Goal: Task Accomplishment & Management: Manage account settings

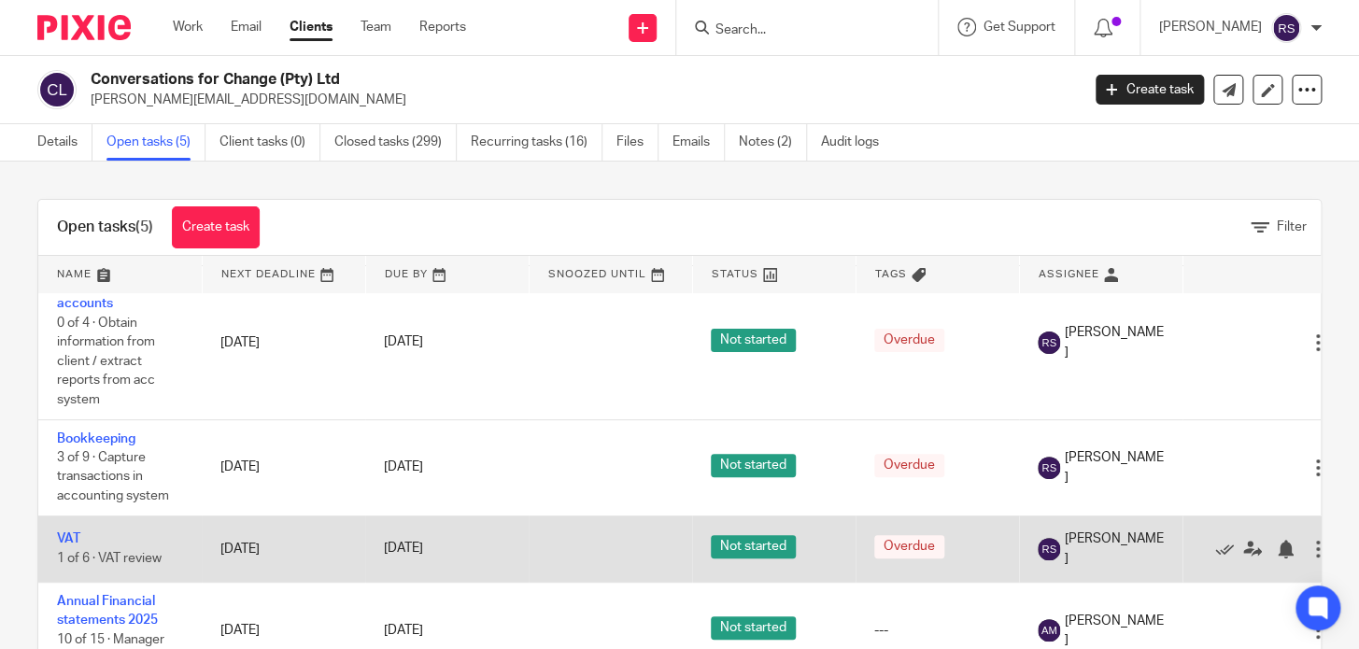
scroll to position [65, 0]
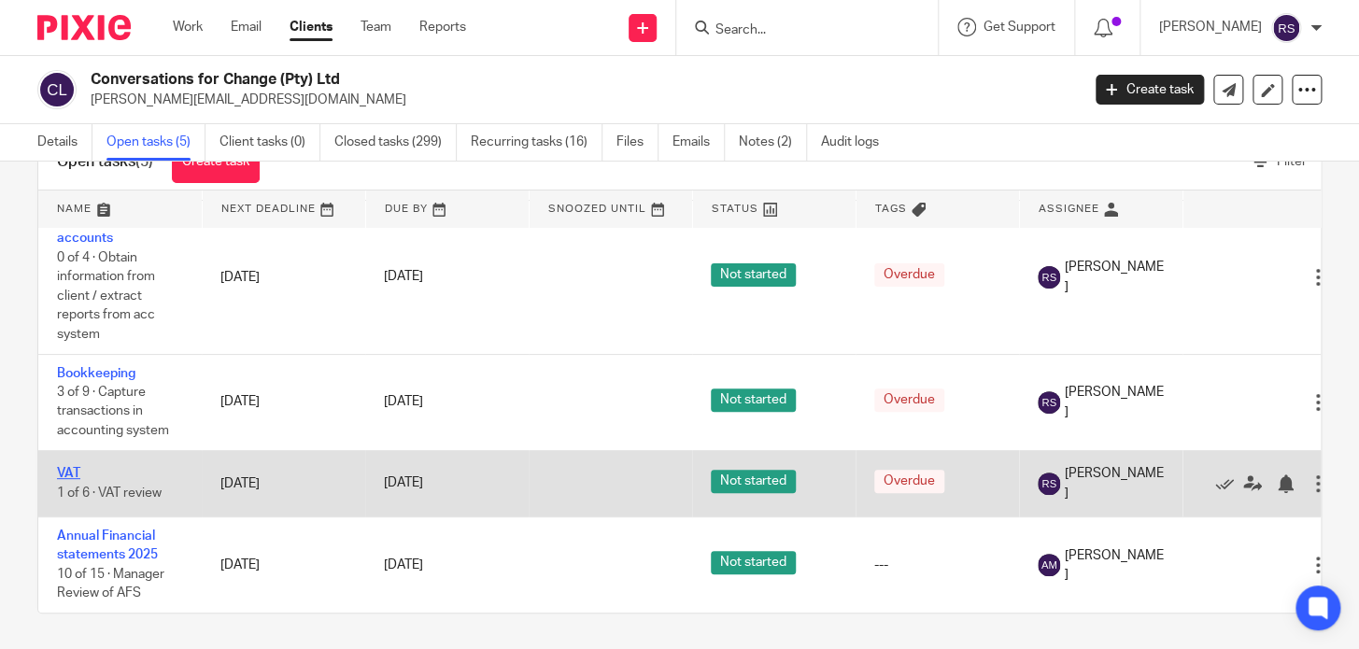
click at [73, 467] on link "VAT" at bounding box center [68, 473] width 23 height 13
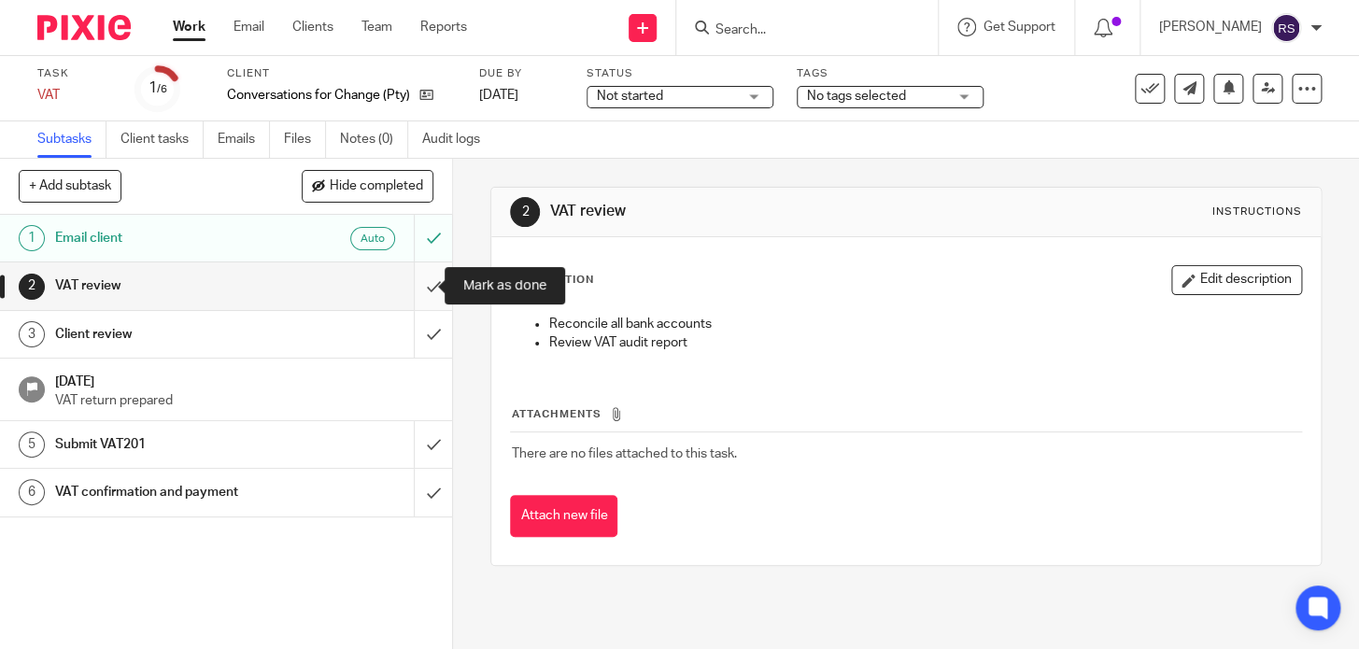
click at [425, 288] on input "submit" at bounding box center [226, 285] width 452 height 47
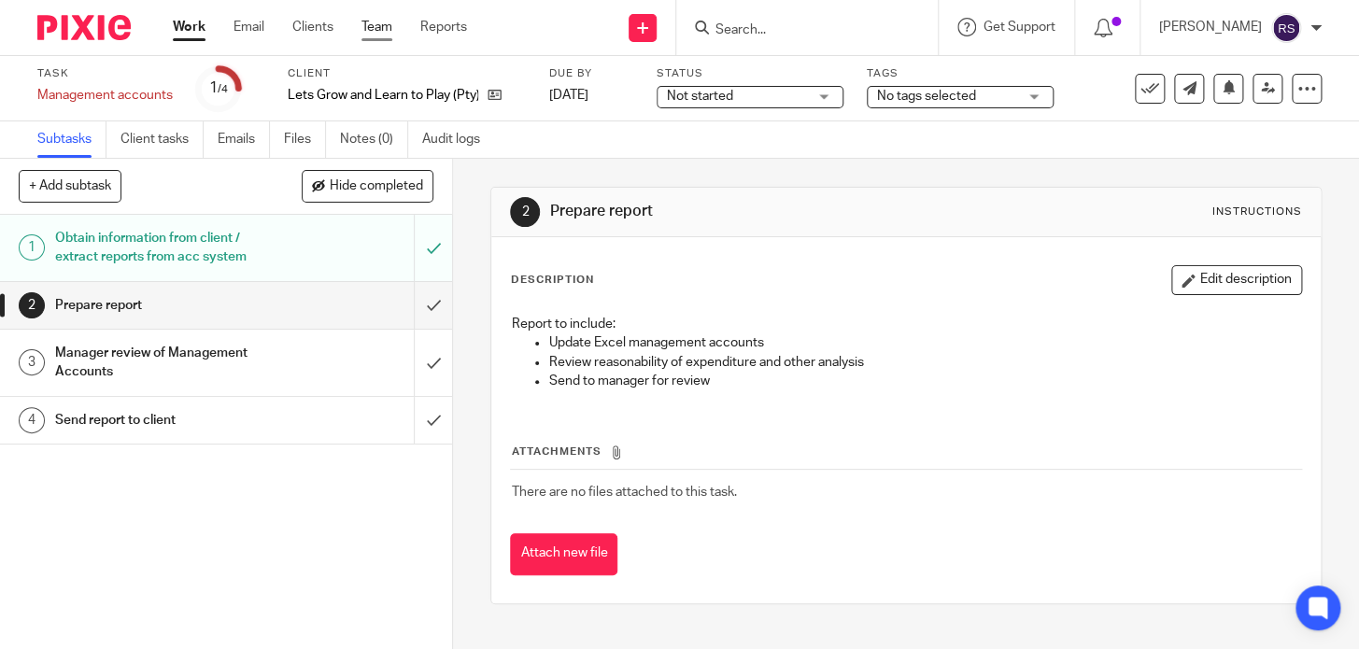
click at [377, 27] on link "Team" at bounding box center [376, 27] width 31 height 19
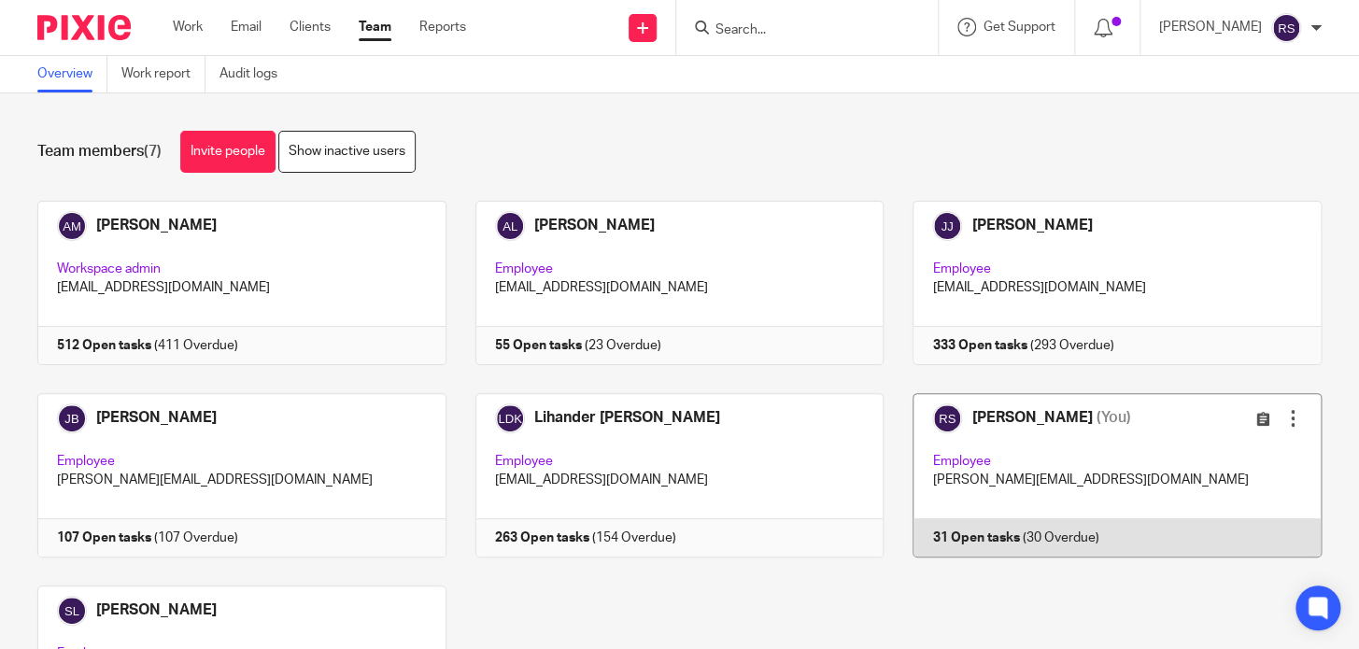
click at [1029, 469] on link at bounding box center [1102, 475] width 438 height 164
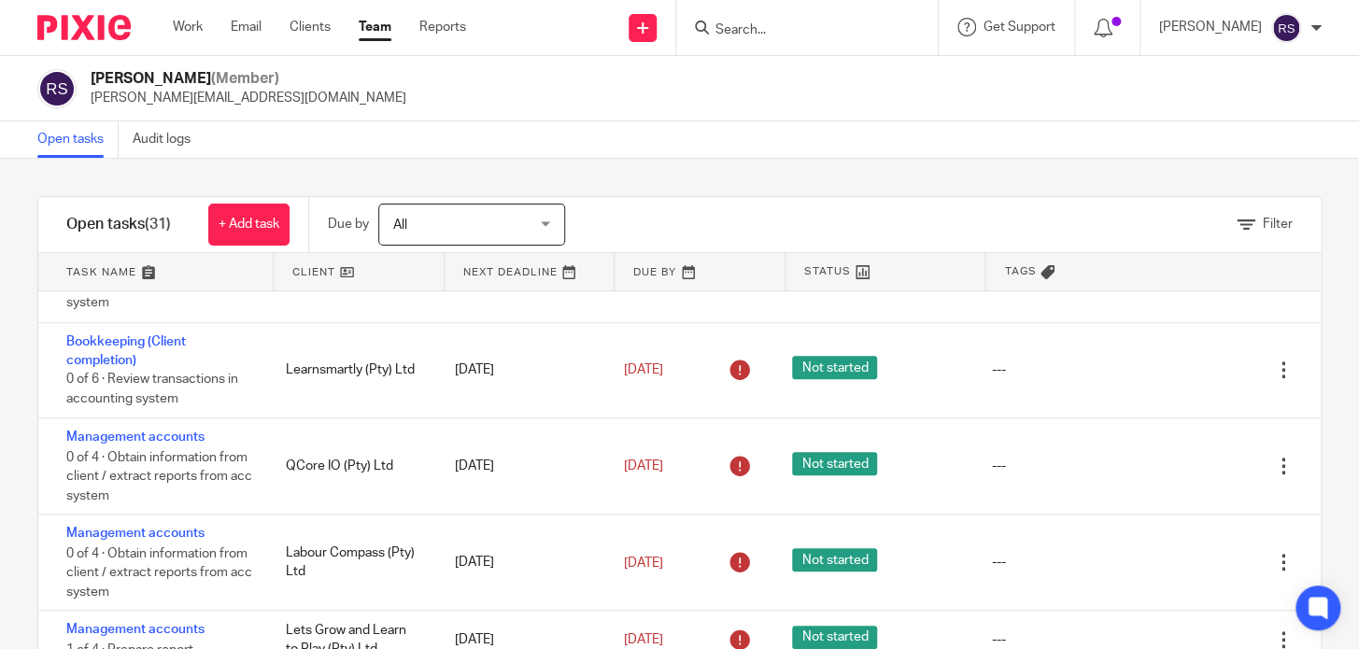
scroll to position [594, 0]
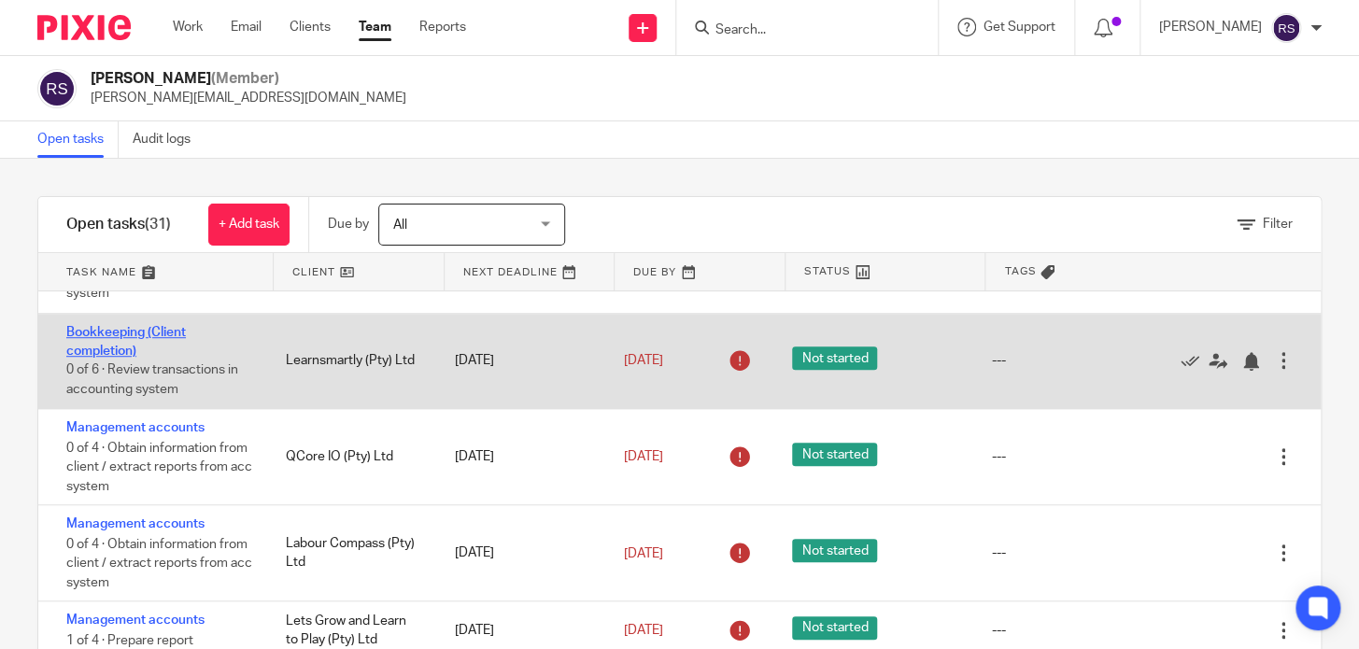
click at [120, 344] on link "Bookkeeping (Client completion)" at bounding box center [126, 342] width 120 height 32
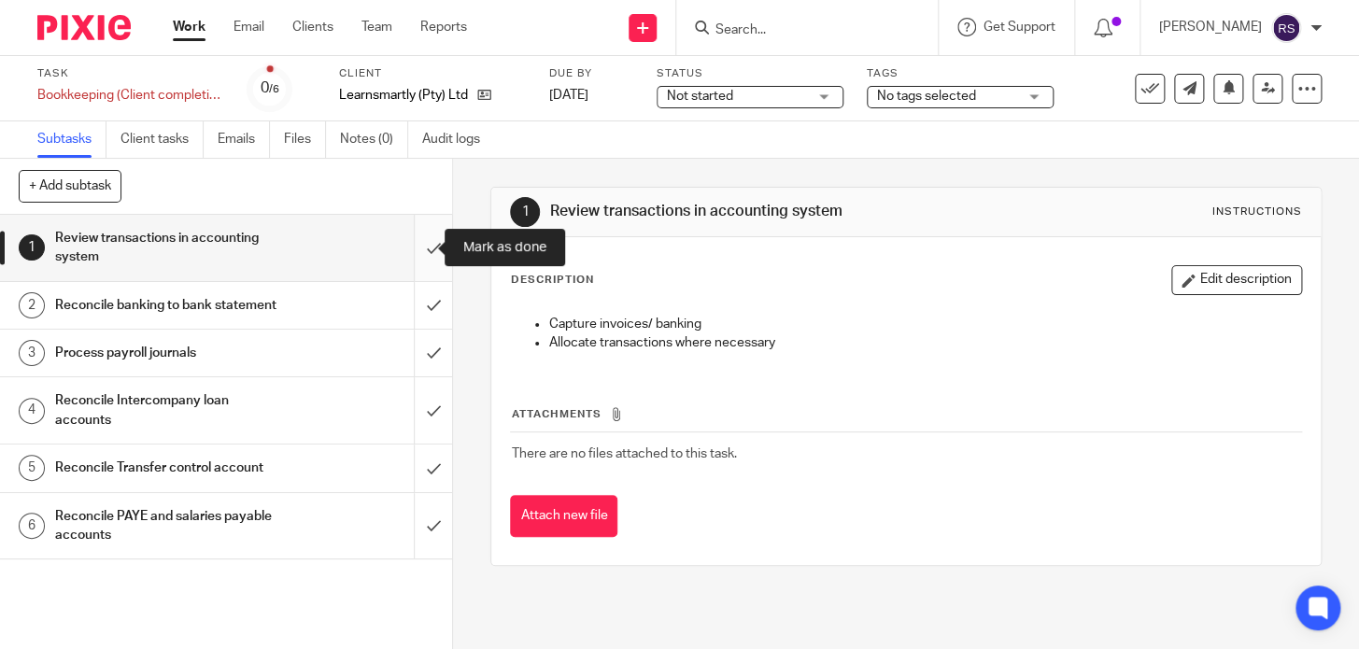
click at [417, 249] on input "submit" at bounding box center [226, 248] width 452 height 66
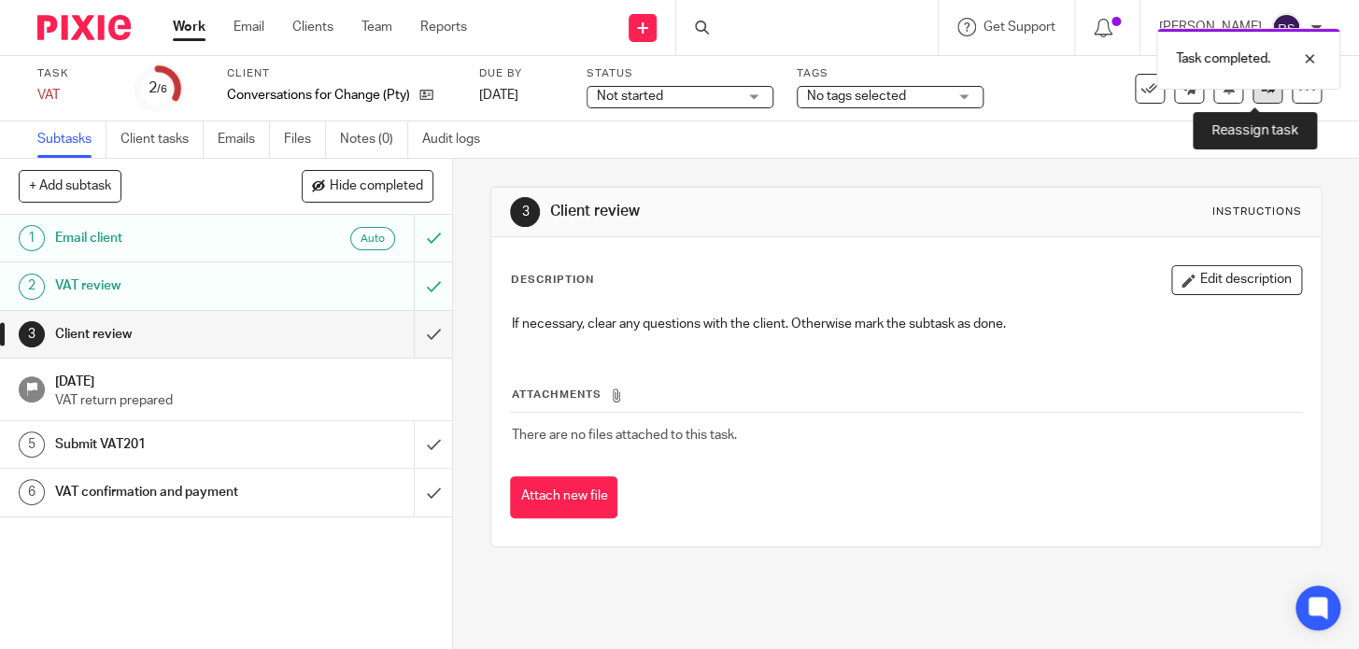
click at [1252, 96] on link at bounding box center [1267, 89] width 30 height 30
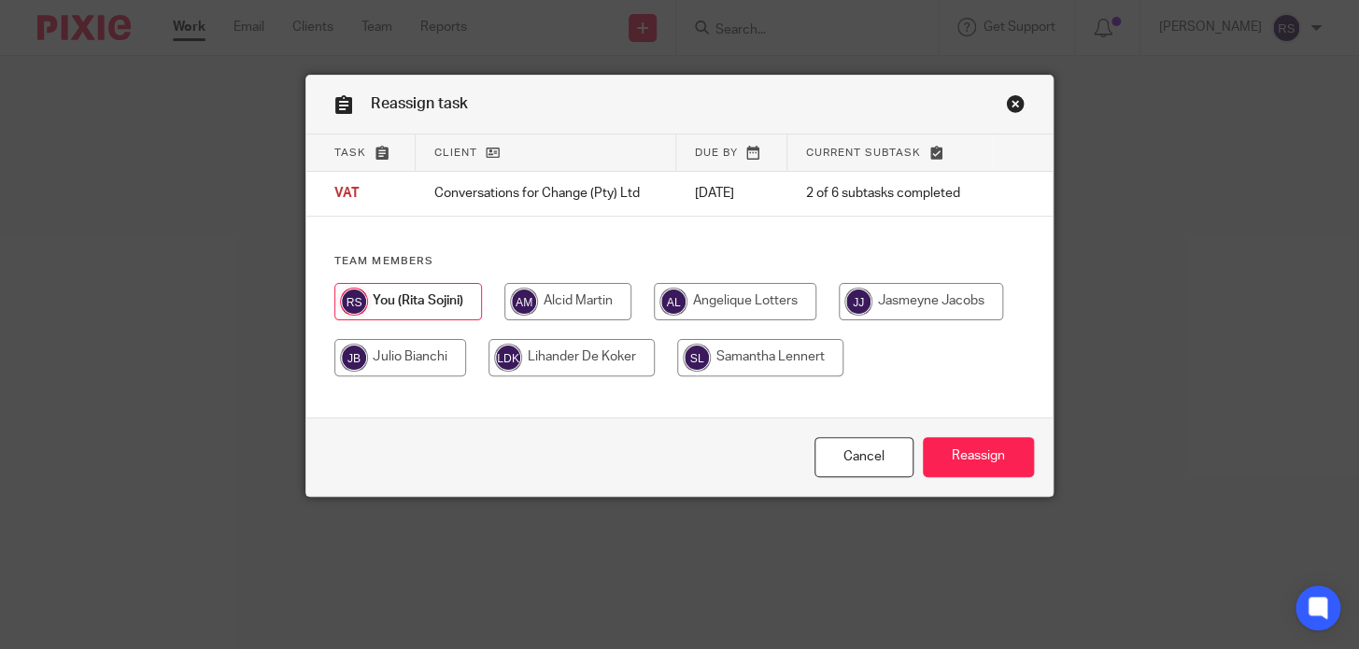
click at [608, 308] on input "radio" at bounding box center [567, 301] width 127 height 37
radio input "true"
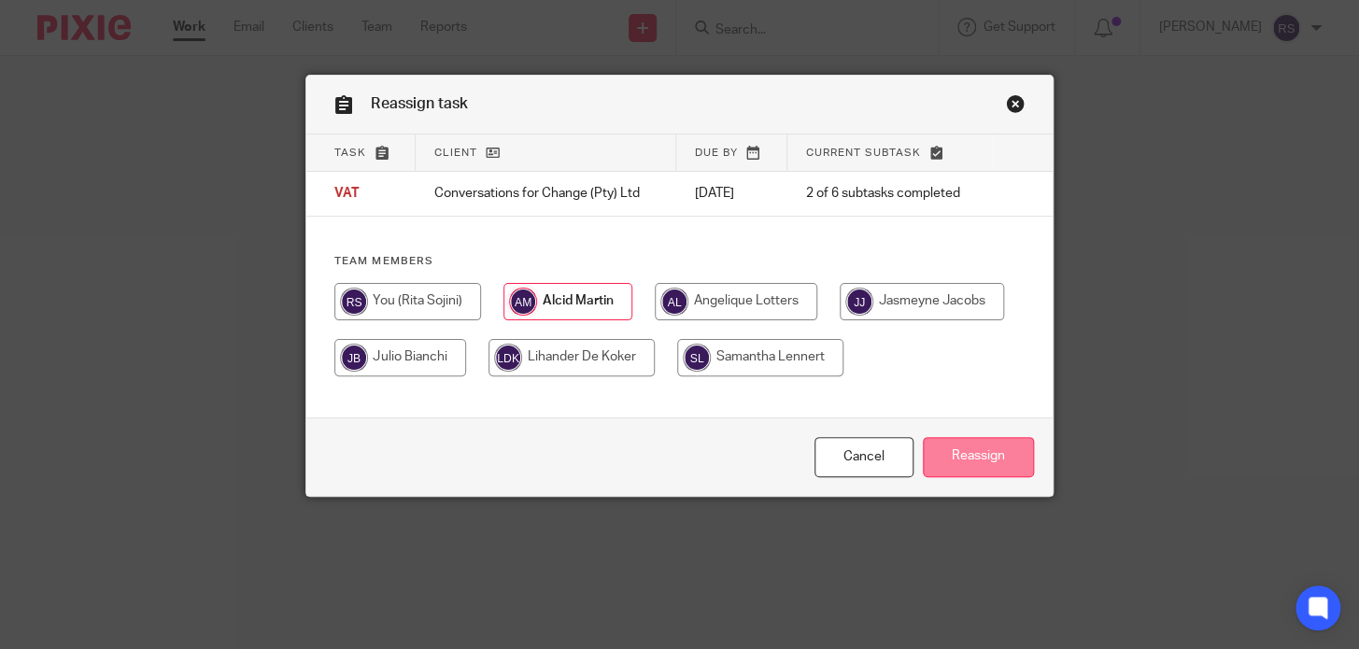
click at [967, 477] on input "Reassign" at bounding box center [978, 457] width 111 height 40
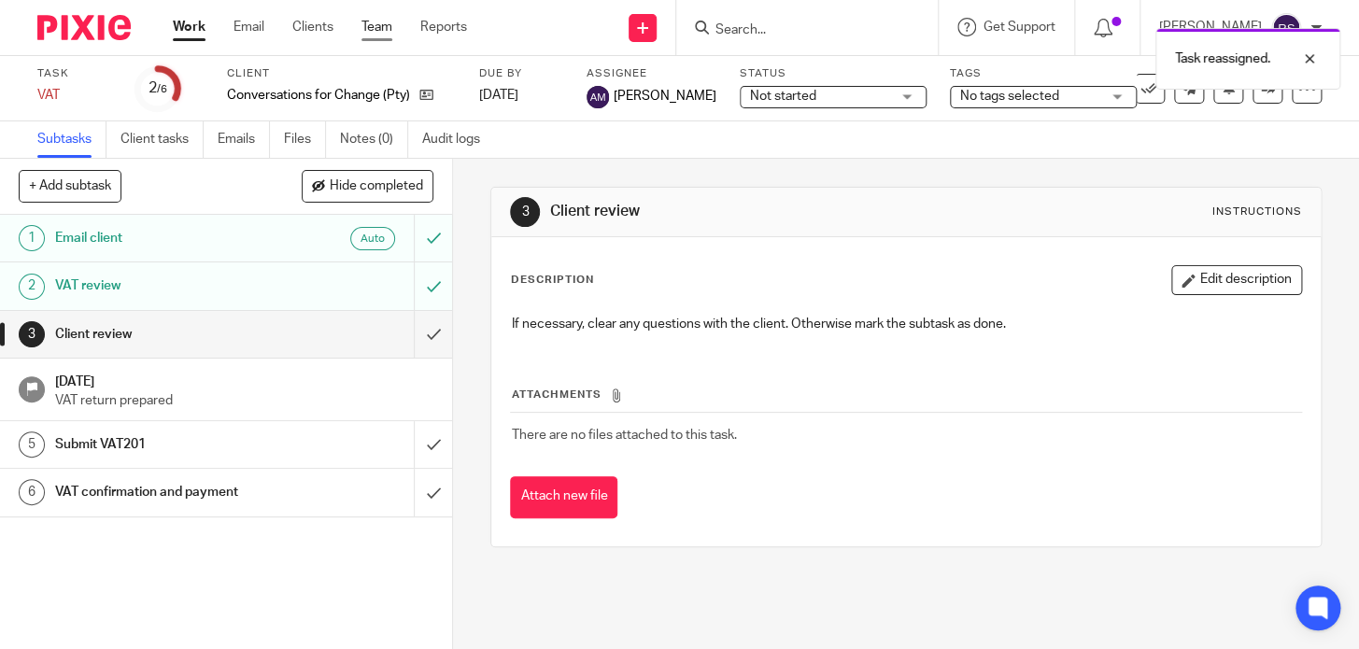
click at [383, 31] on link "Team" at bounding box center [376, 27] width 31 height 19
click at [390, 28] on link "Team" at bounding box center [376, 27] width 31 height 19
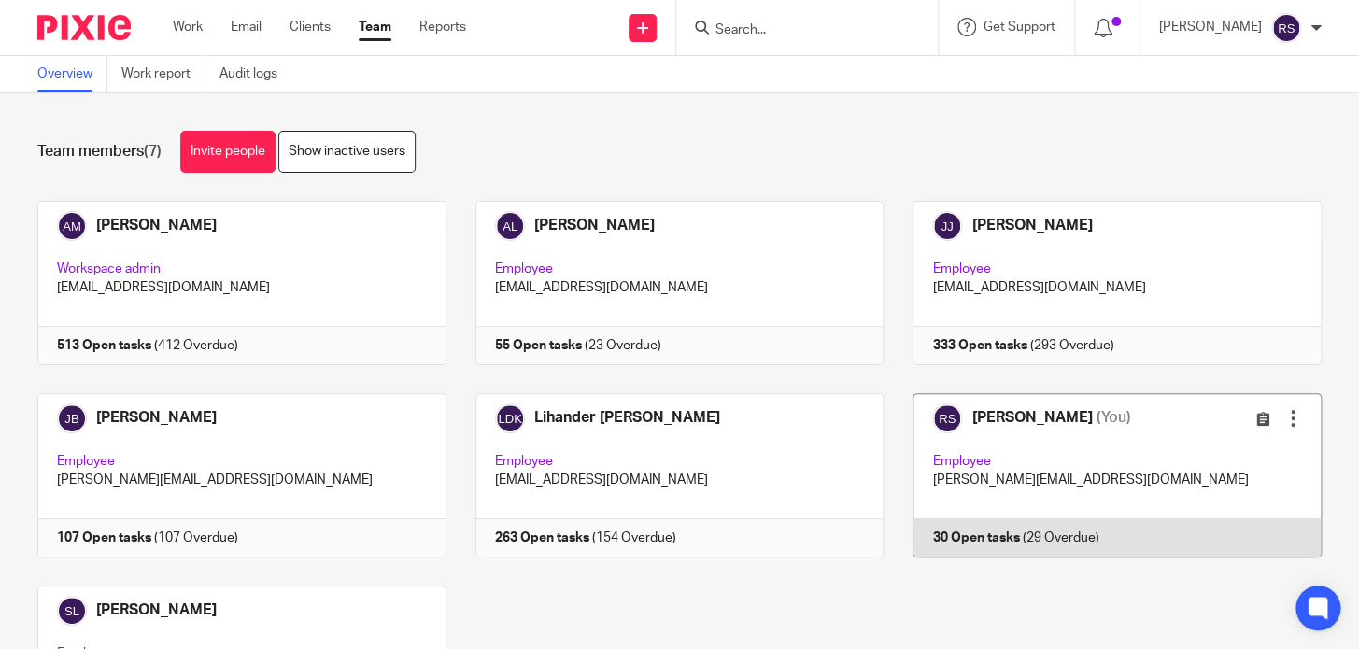
click at [1041, 465] on link at bounding box center [1102, 475] width 438 height 164
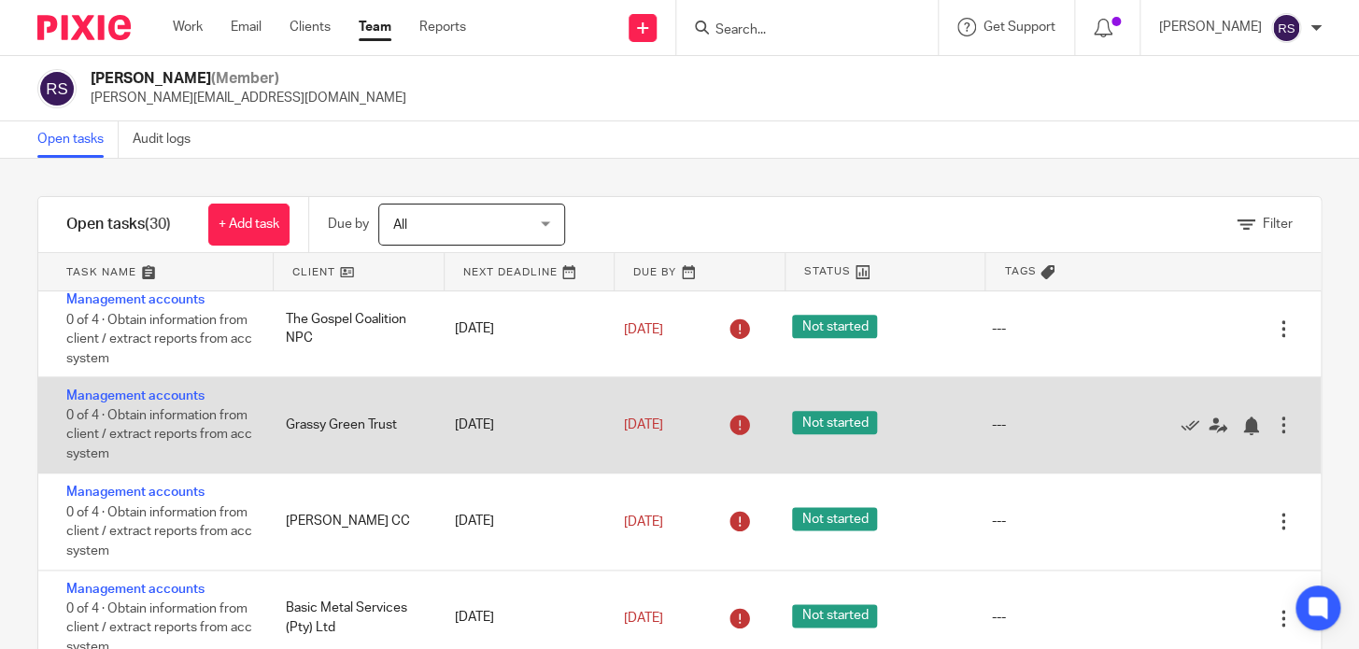
scroll to position [934, 0]
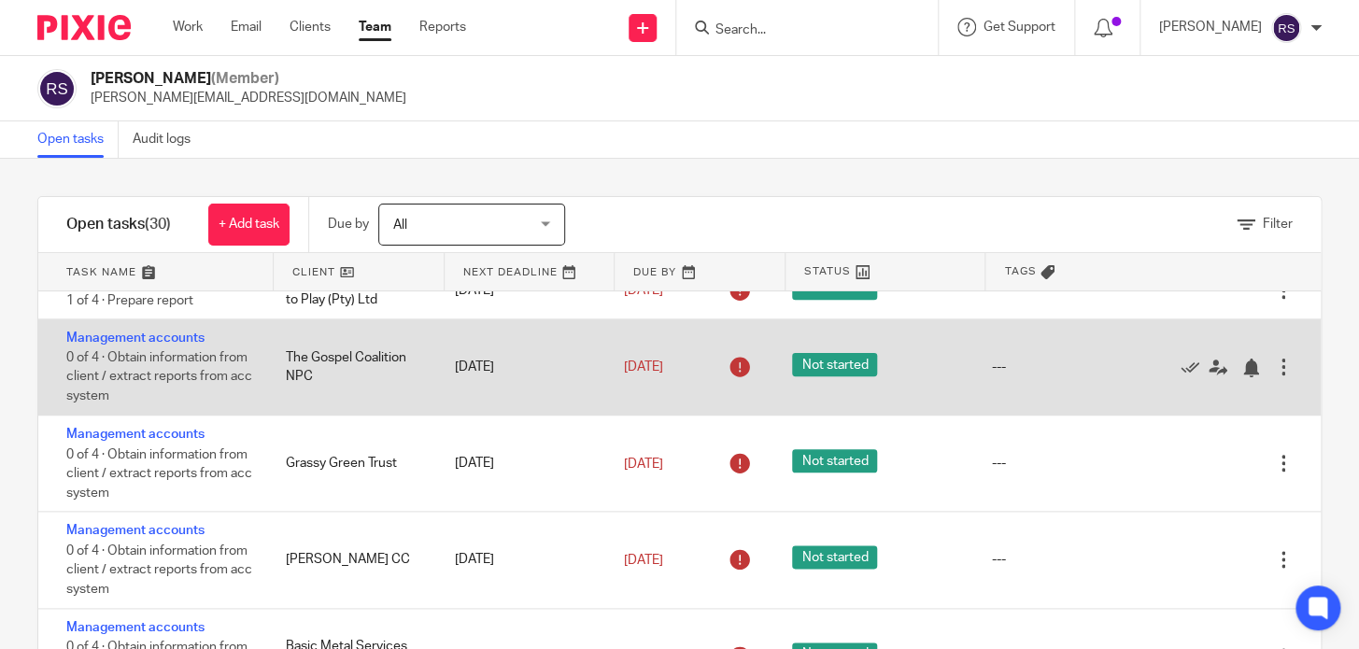
click at [332, 387] on div "The Gospel Coalition NPC" at bounding box center [351, 367] width 169 height 57
drag, startPoint x: 302, startPoint y: 394, endPoint x: 275, endPoint y: 364, distance: 40.3
click at [275, 364] on div "The Gospel Coalition NPC" at bounding box center [351, 367] width 169 height 57
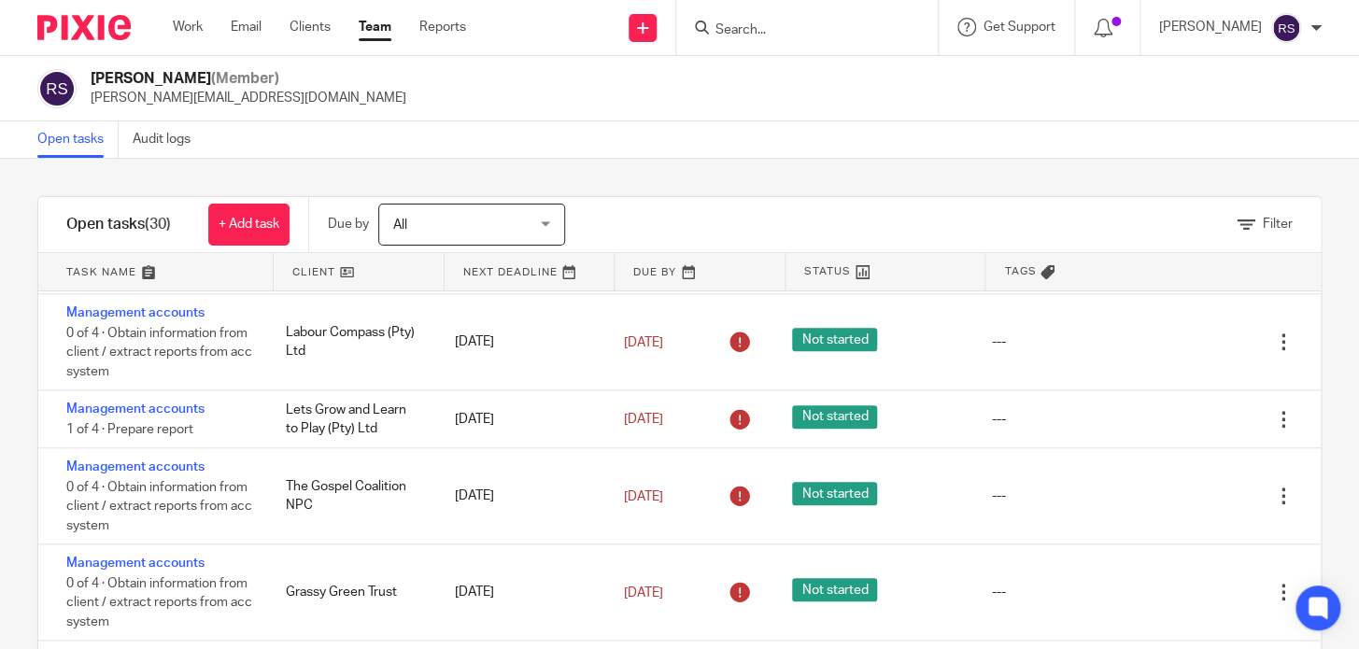
scroll to position [1916, 0]
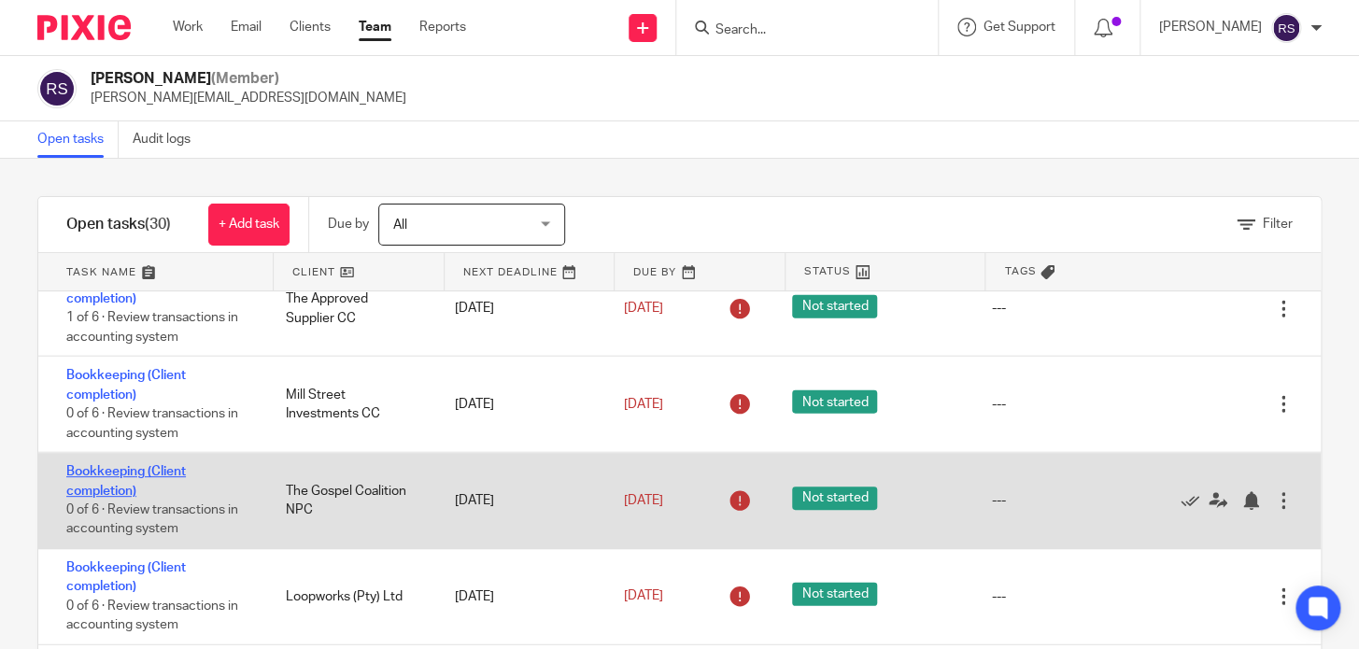
click at [123, 485] on link "Bookkeeping (Client completion)" at bounding box center [126, 481] width 120 height 32
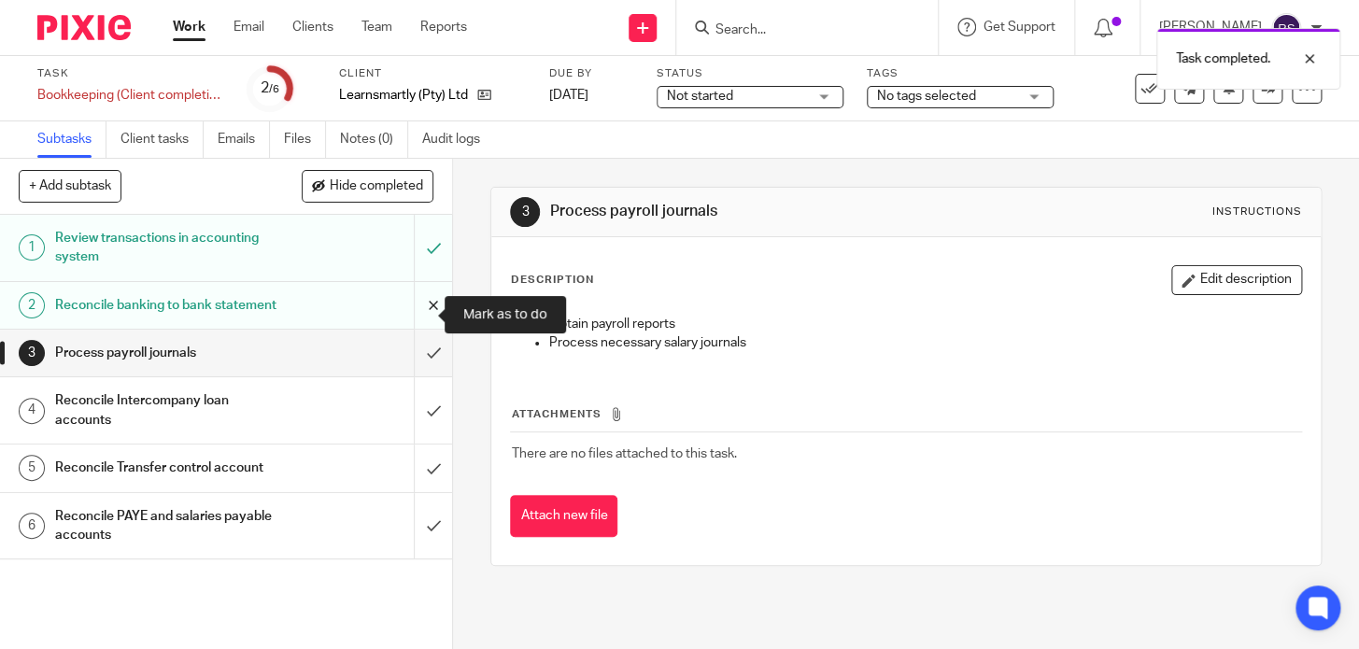
click at [414, 316] on input "submit" at bounding box center [226, 305] width 452 height 47
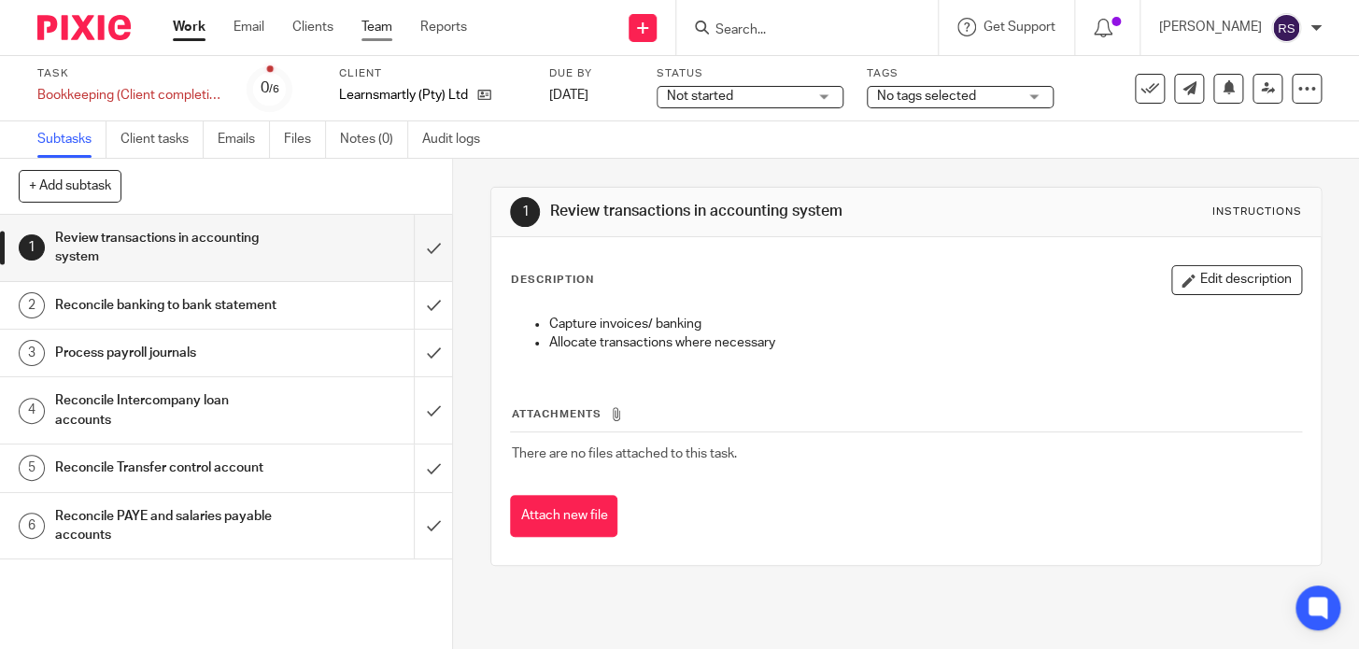
click at [375, 35] on link "Team" at bounding box center [376, 27] width 31 height 19
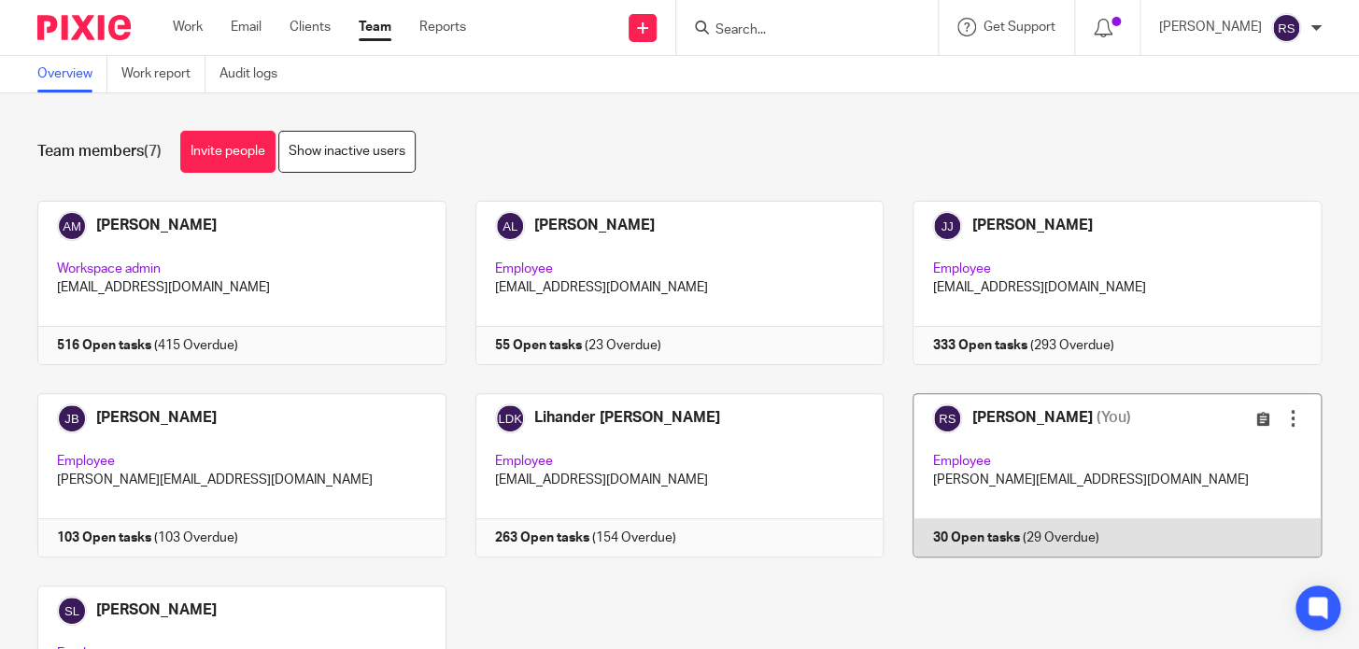
click at [1028, 450] on link at bounding box center [1102, 475] width 438 height 164
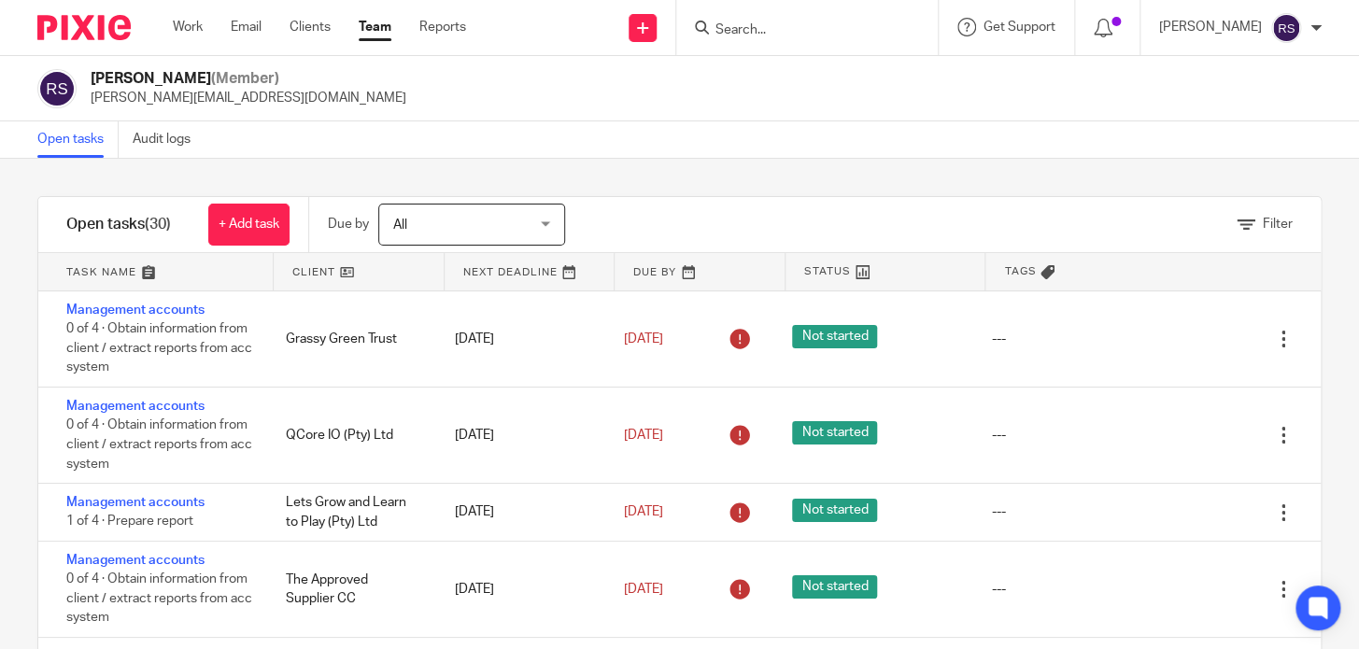
click at [1078, 196] on div "Open tasks (30) + Add task Due by All All Today Tomorrow This week Next week Th…" at bounding box center [679, 455] width 1284 height 518
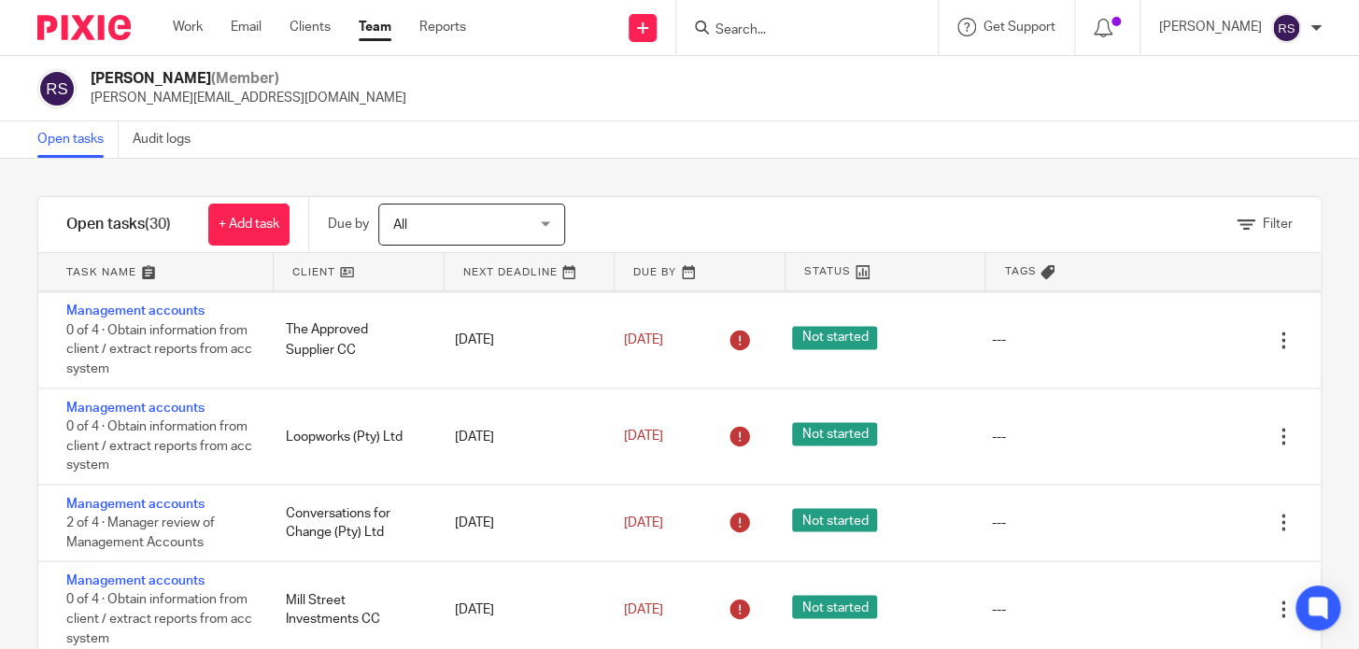
scroll to position [2022, 0]
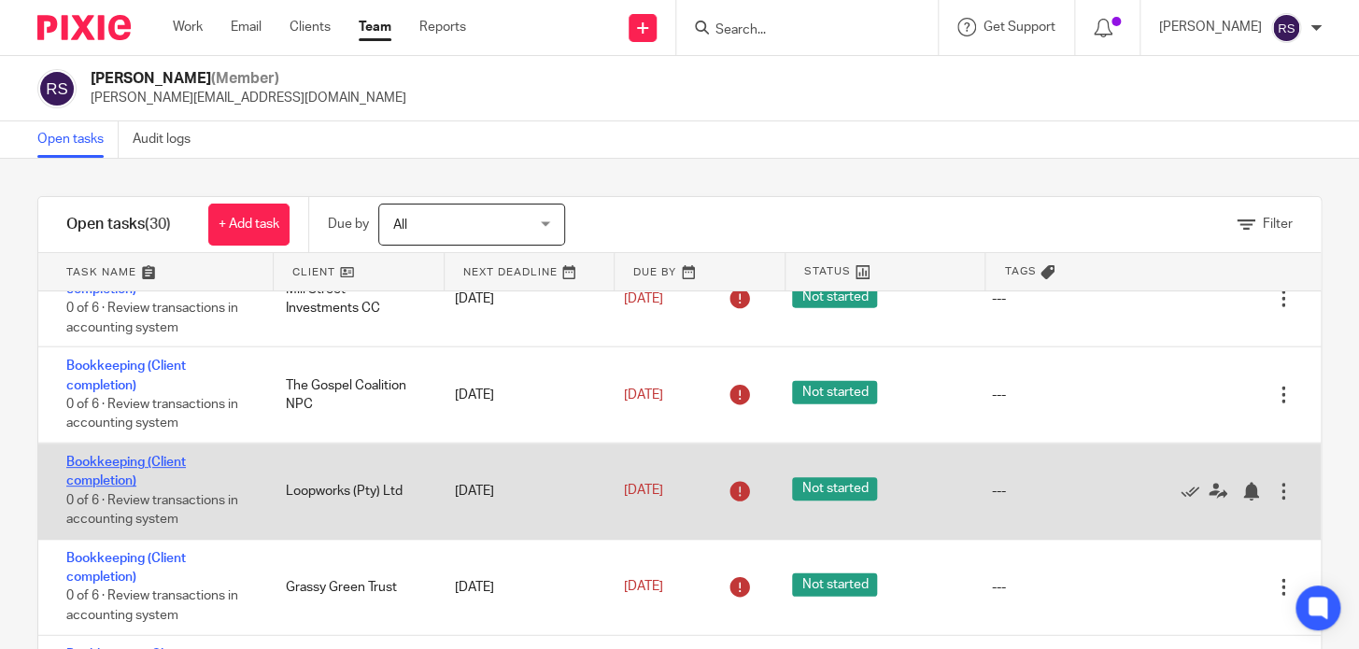
click at [110, 477] on link "Bookkeeping (Client completion)" at bounding box center [126, 472] width 120 height 32
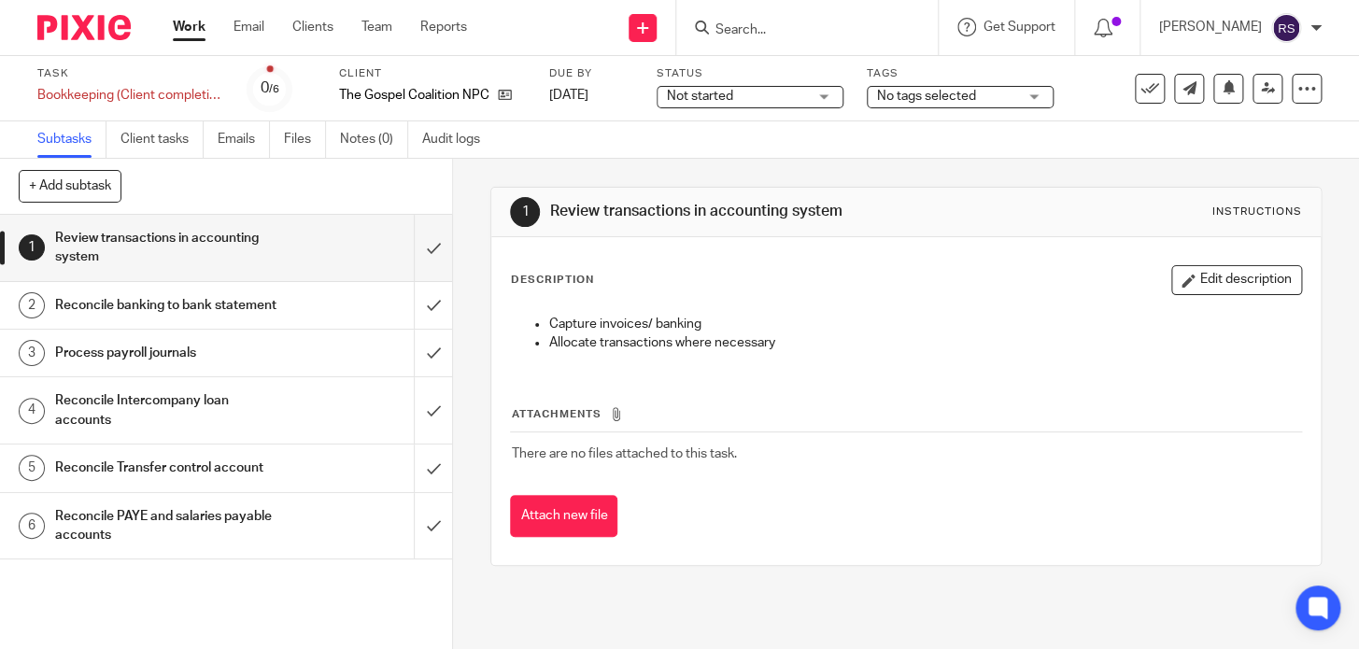
click at [644, 153] on div "Subtasks Client tasks Emails Files Notes (0) Audit logs" at bounding box center [679, 139] width 1359 height 37
click at [410, 430] on input "submit" at bounding box center [226, 410] width 452 height 66
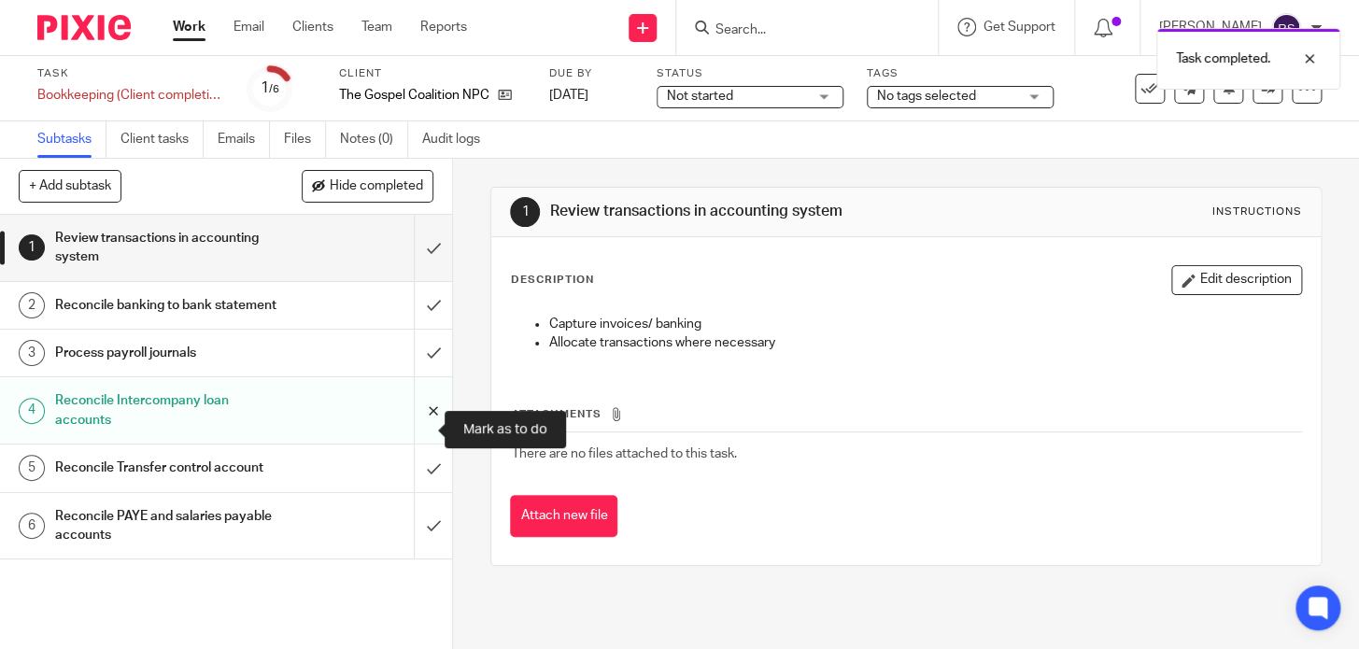
click at [426, 431] on input "submit" at bounding box center [226, 410] width 452 height 66
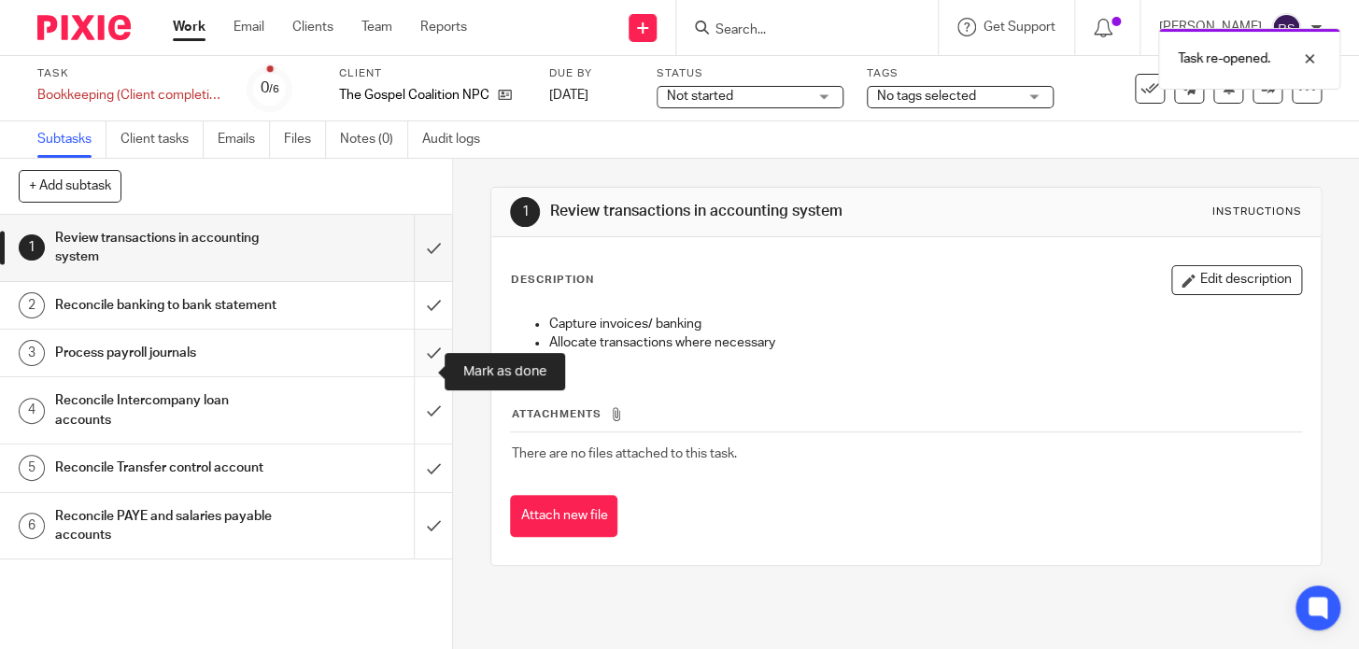
click at [409, 367] on input "submit" at bounding box center [226, 353] width 452 height 47
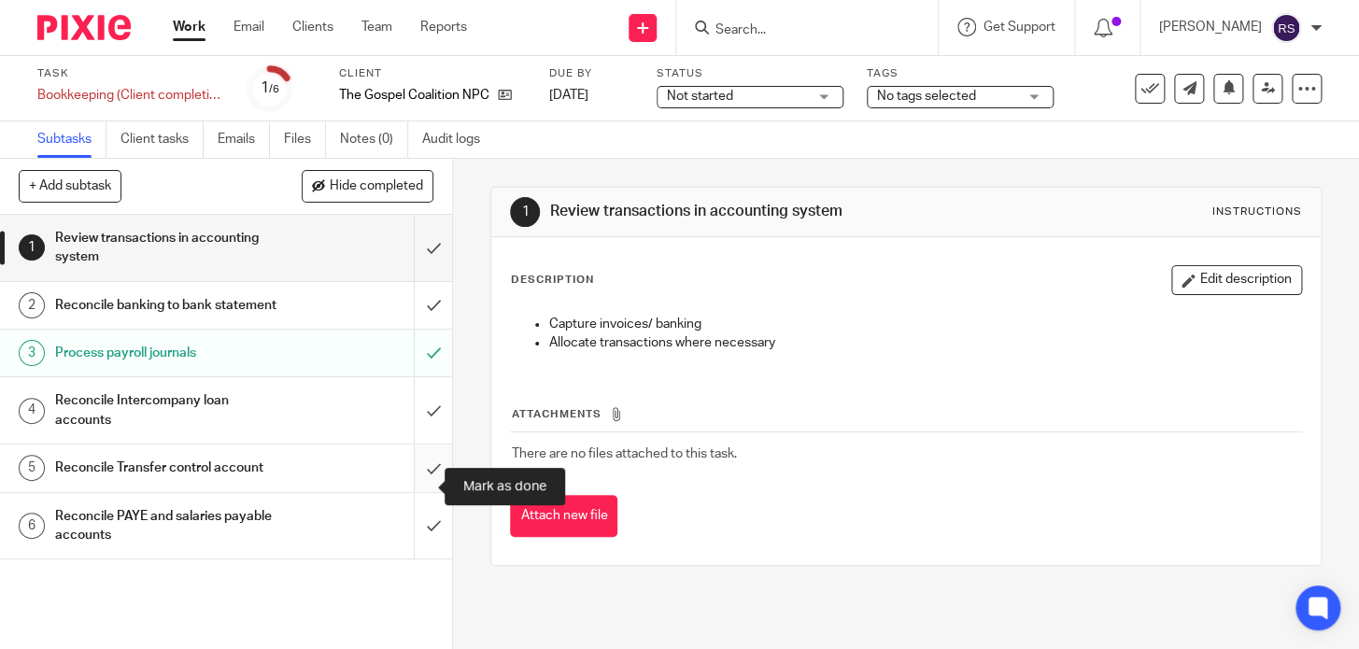
click at [410, 480] on input "submit" at bounding box center [226, 467] width 452 height 47
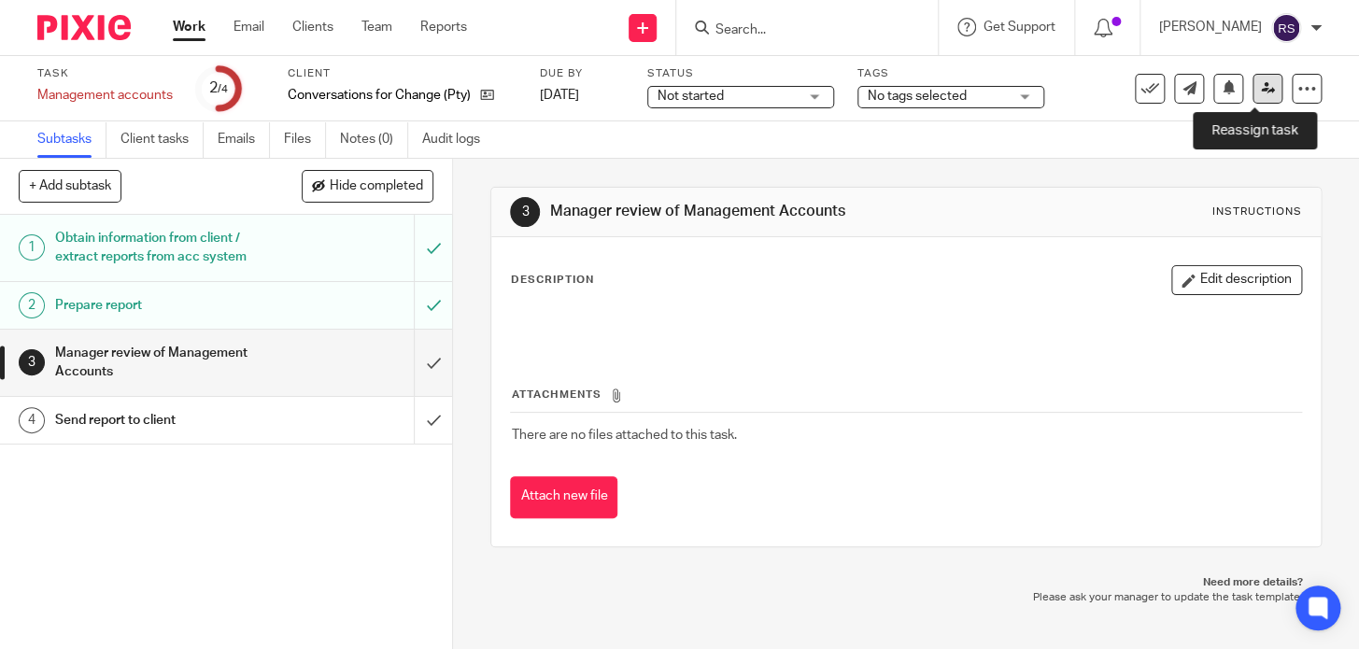
click at [1261, 91] on icon at bounding box center [1268, 88] width 14 height 14
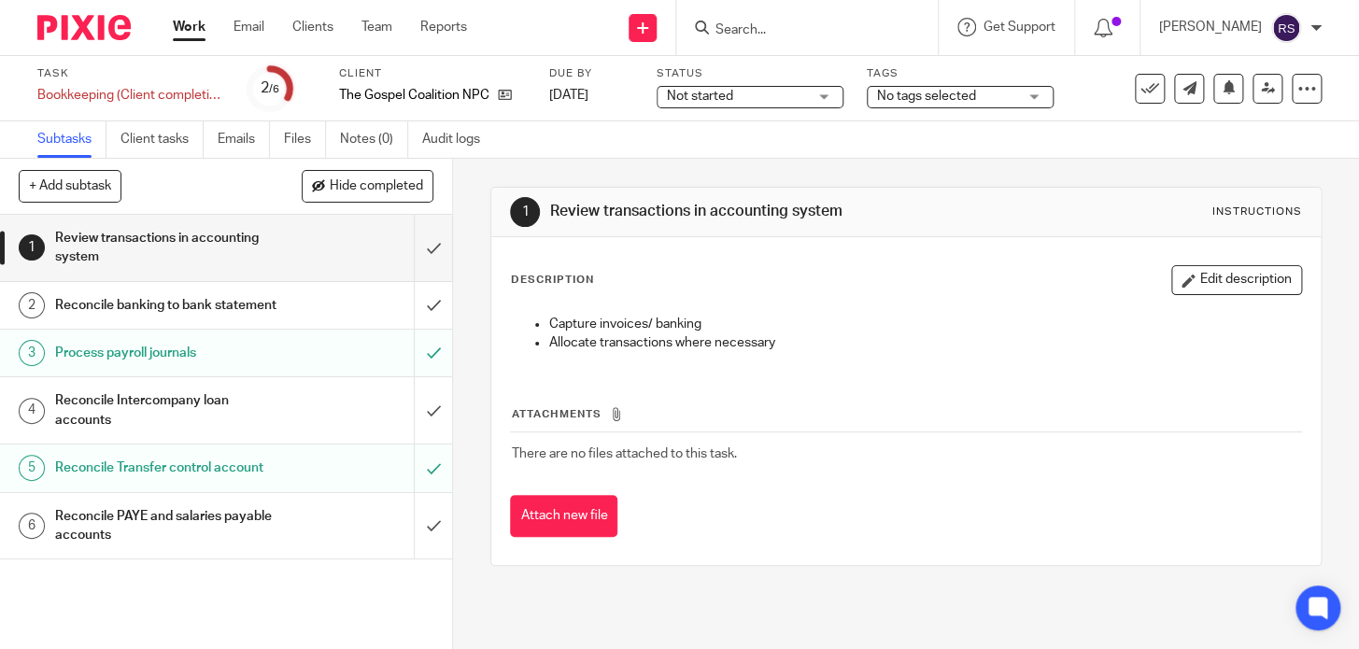
click at [458, 447] on div "1 Review transactions in accounting system Instructions Description Edit descri…" at bounding box center [906, 404] width 906 height 490
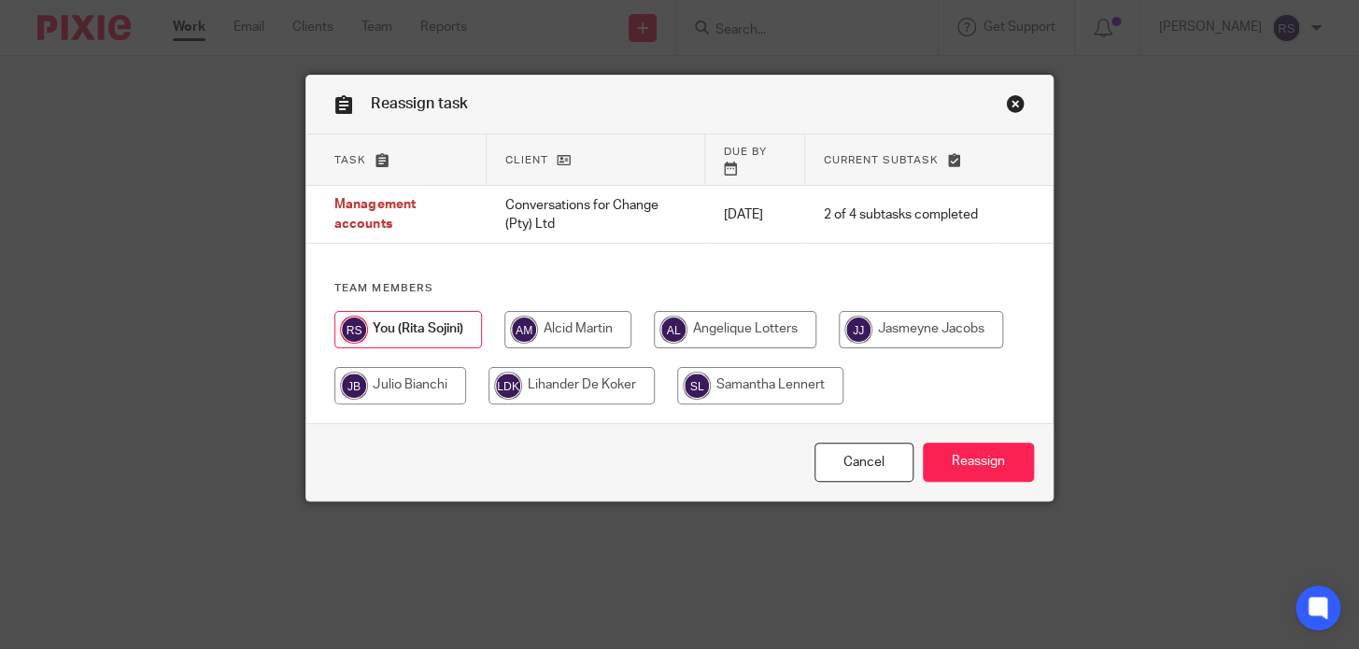
click at [1008, 106] on link "Close this dialog window" at bounding box center [1015, 106] width 19 height 25
